Goal: Task Accomplishment & Management: Manage account settings

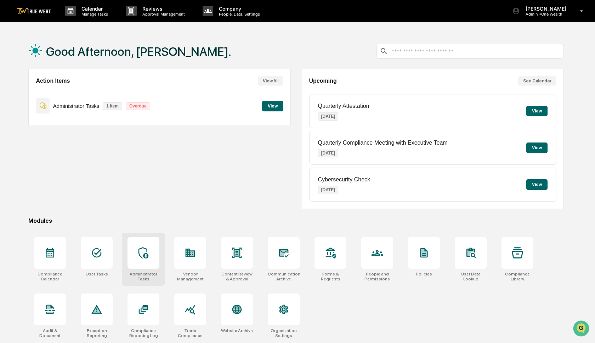
click at [148, 253] on icon at bounding box center [143, 252] width 11 height 11
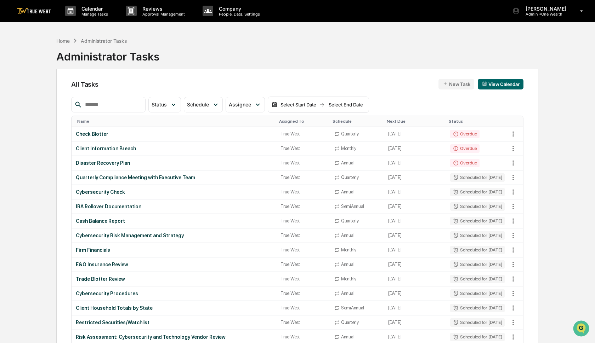
click at [122, 103] on input "text" at bounding box center [112, 104] width 60 height 9
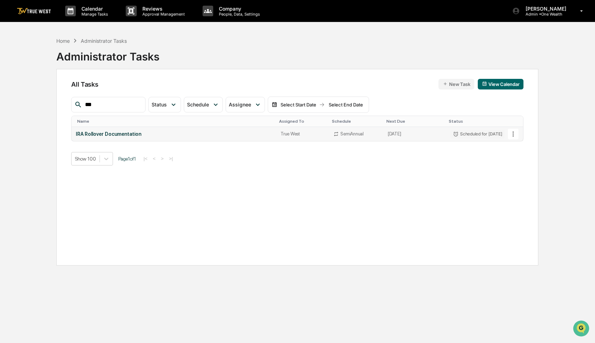
type input "***"
click at [511, 134] on icon at bounding box center [513, 134] width 8 height 8
click at [516, 173] on img at bounding box center [517, 173] width 6 height 6
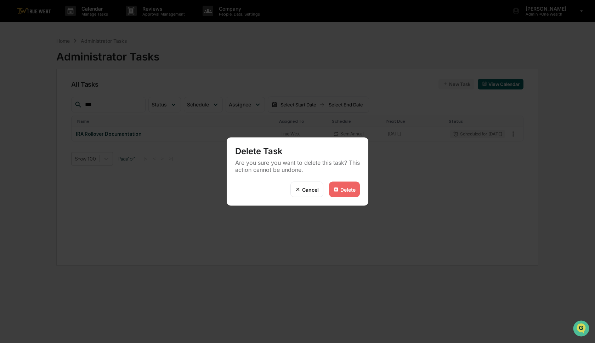
click at [349, 189] on div "Delete" at bounding box center [347, 190] width 15 height 6
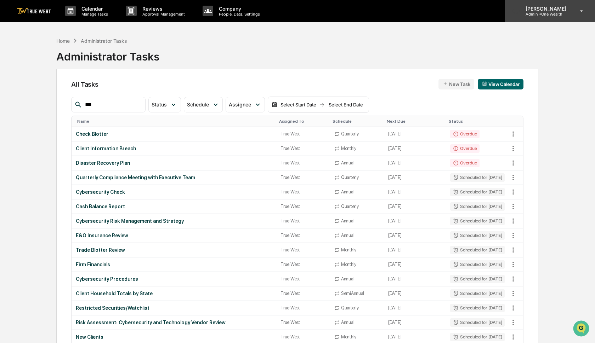
click at [539, 15] on p "Admin • One Wealth" at bounding box center [545, 14] width 50 height 5
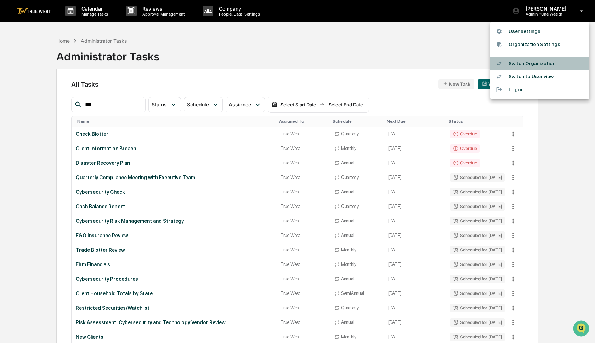
click at [516, 64] on li "Switch Organization" at bounding box center [539, 63] width 99 height 13
